Goal: Understand process/instructions

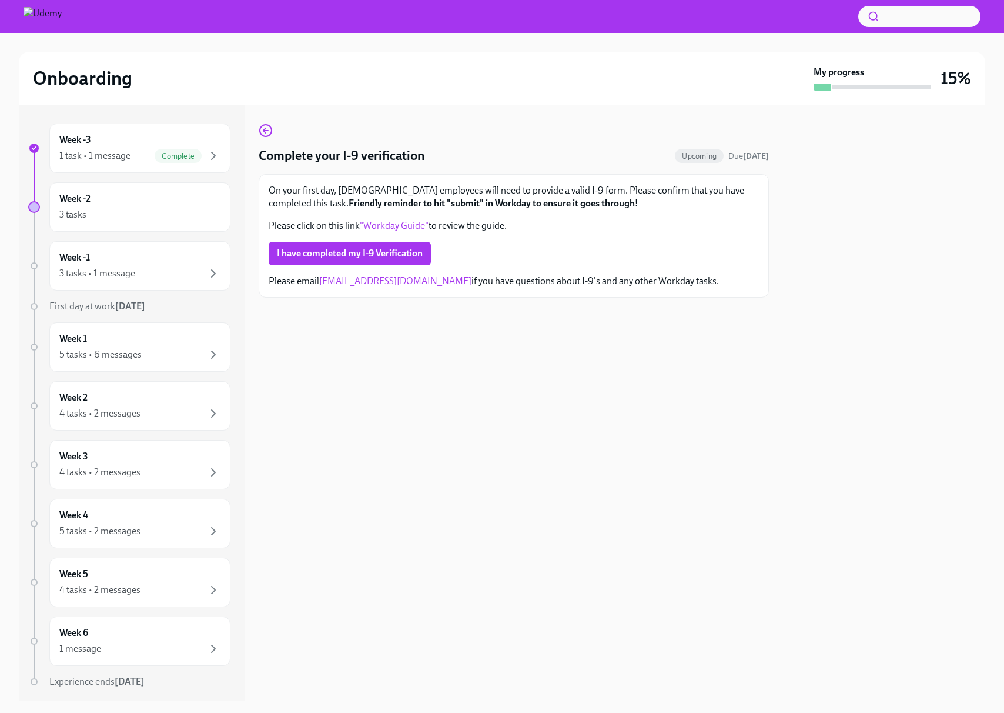
click at [366, 96] on div "Onboarding My progress 15%" at bounding box center [502, 78] width 967 height 53
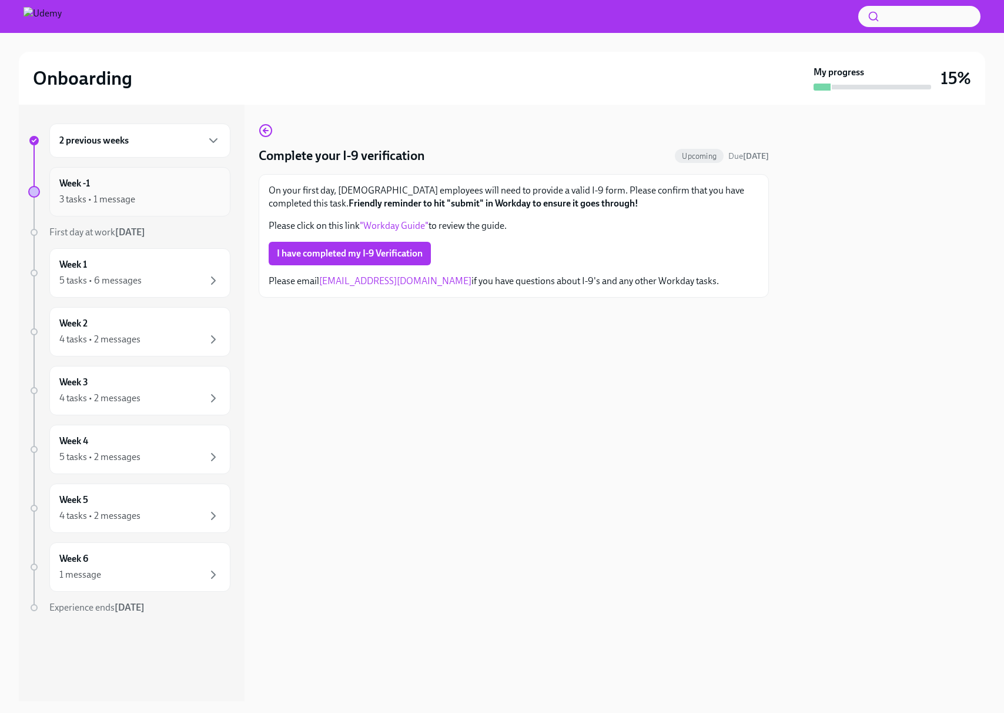
click at [181, 200] on div "3 tasks • 1 message" at bounding box center [139, 199] width 161 height 14
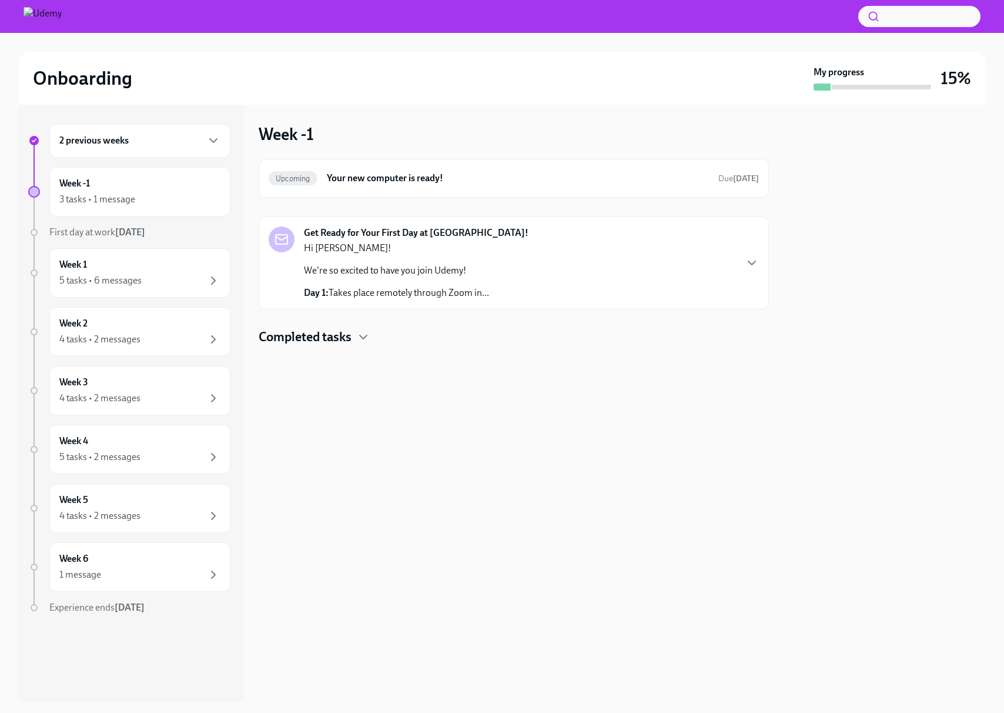
click at [325, 335] on h4 "Completed tasks" at bounding box center [305, 337] width 93 height 18
click at [404, 372] on h6 "Your Office Equipment Stipend" at bounding box center [498, 374] width 374 height 13
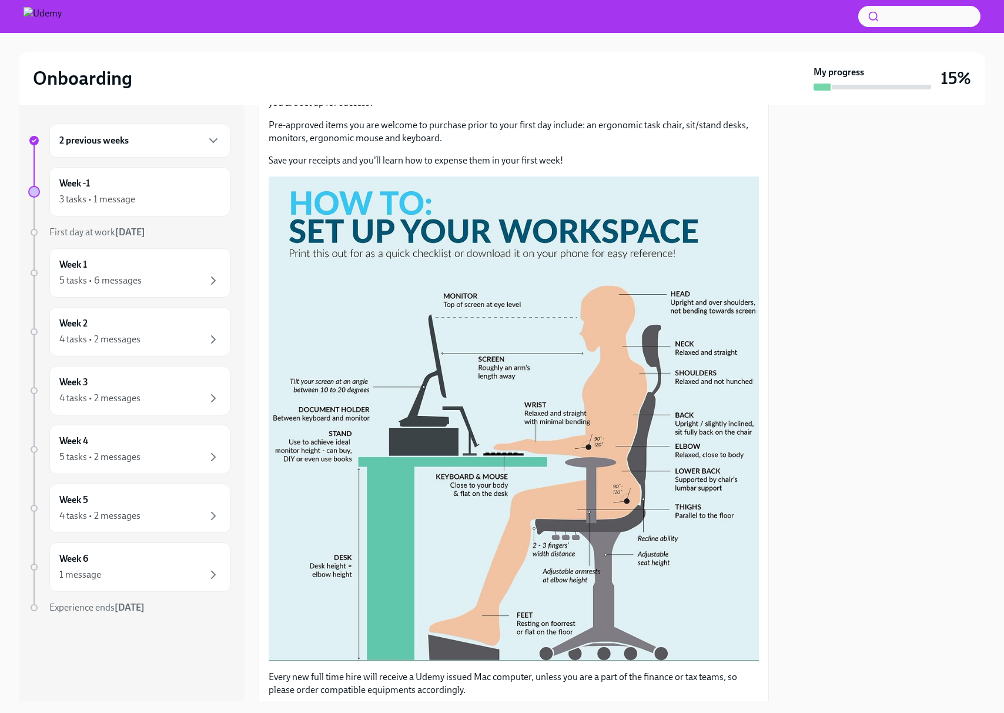
scroll to position [230, 0]
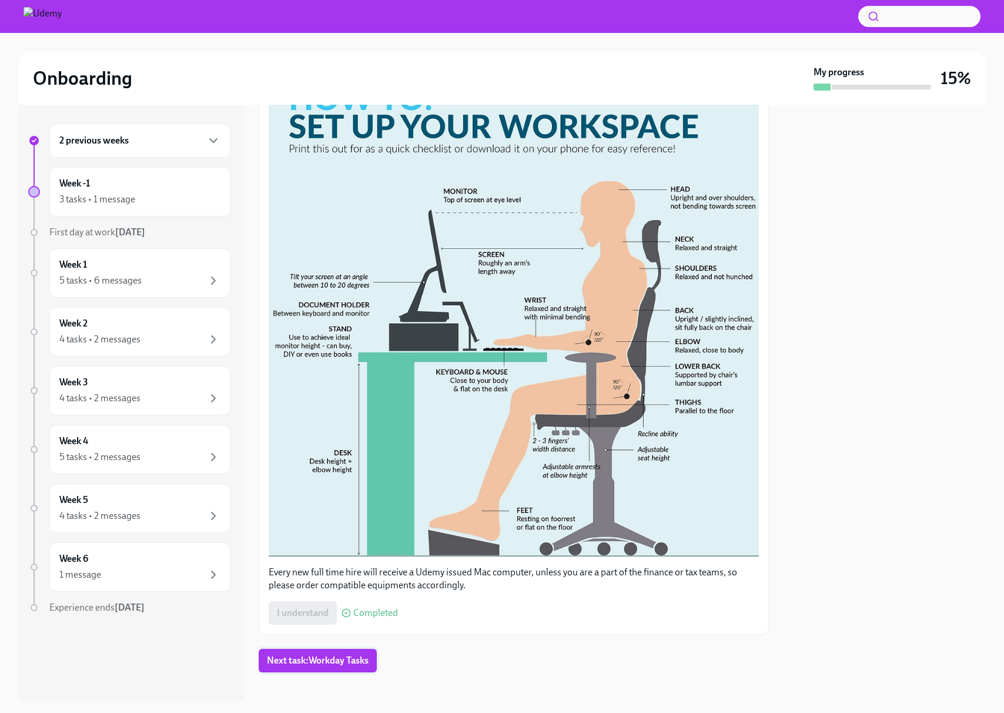
click at [356, 655] on span "Next task : Workday Tasks" at bounding box center [318, 661] width 102 height 12
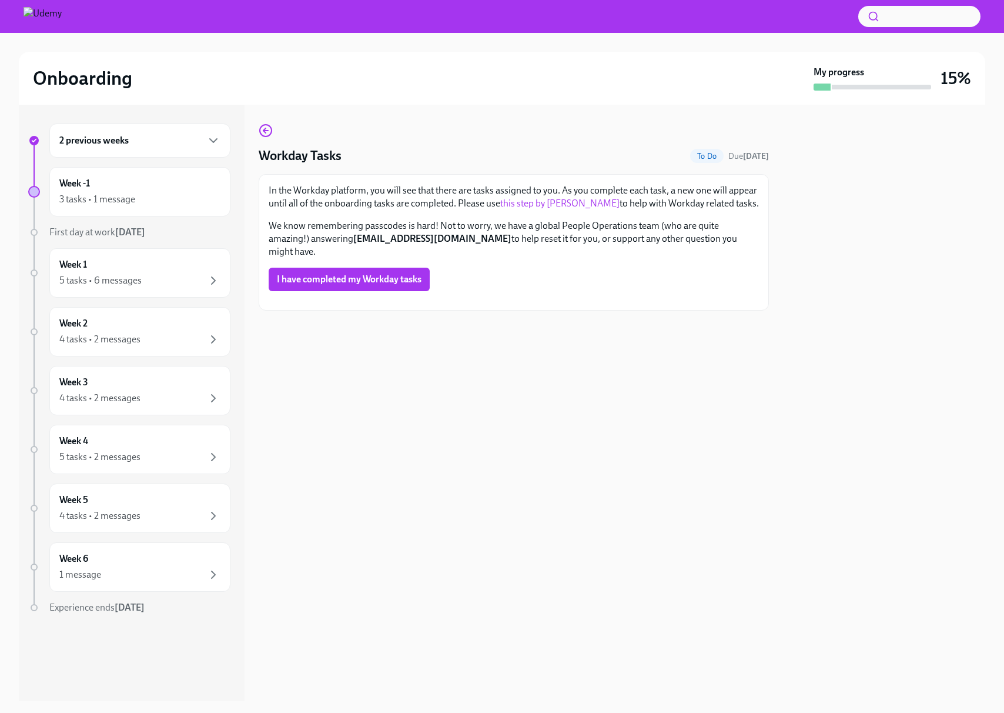
click at [563, 205] on link "this step by step guide" at bounding box center [559, 203] width 119 height 11
